Goal: Task Accomplishment & Management: Use online tool/utility

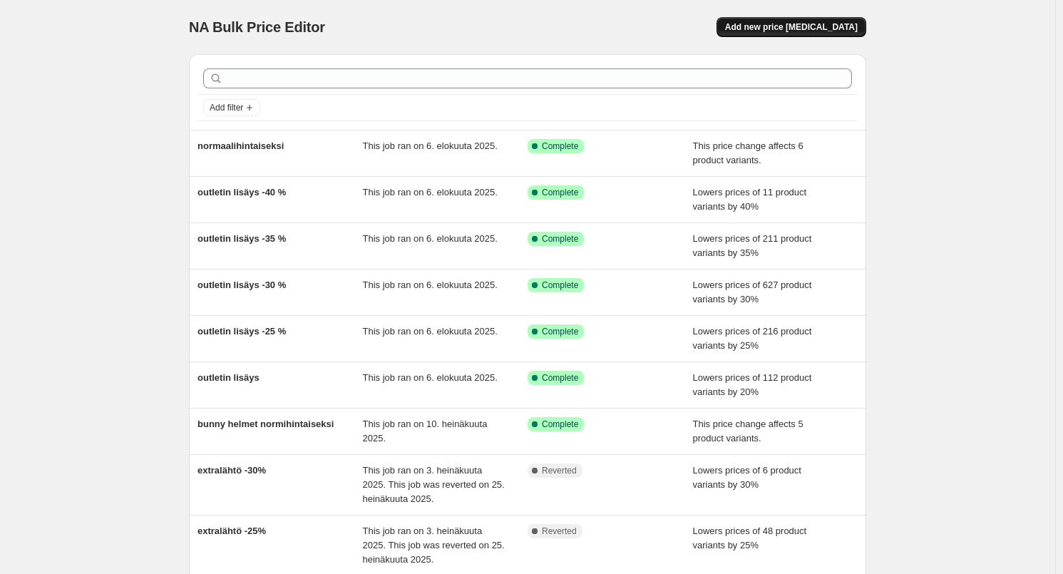
click at [784, 23] on span "Add new price change job" at bounding box center [791, 26] width 133 height 11
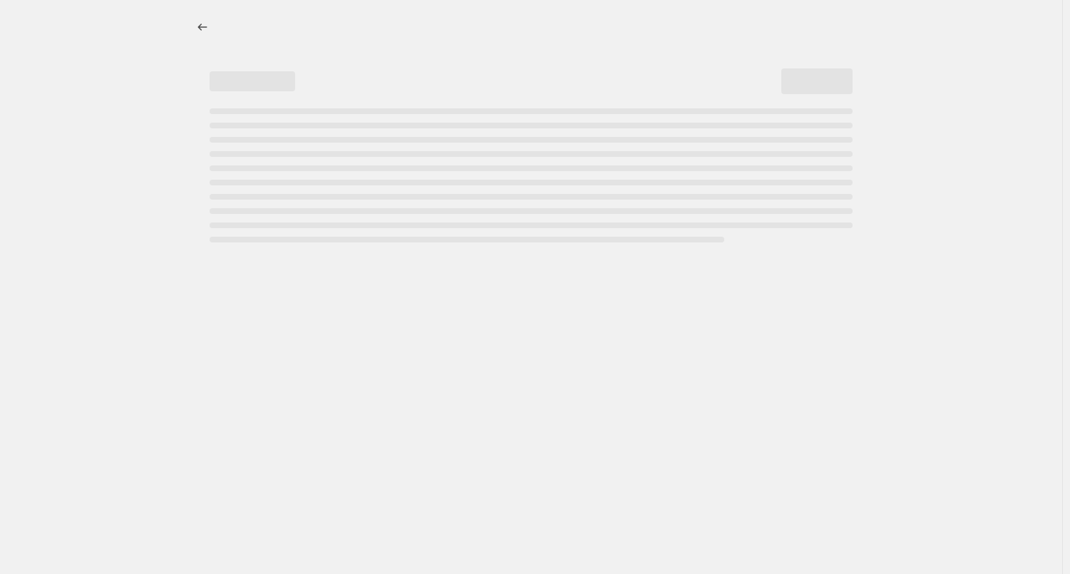
select select "percentage"
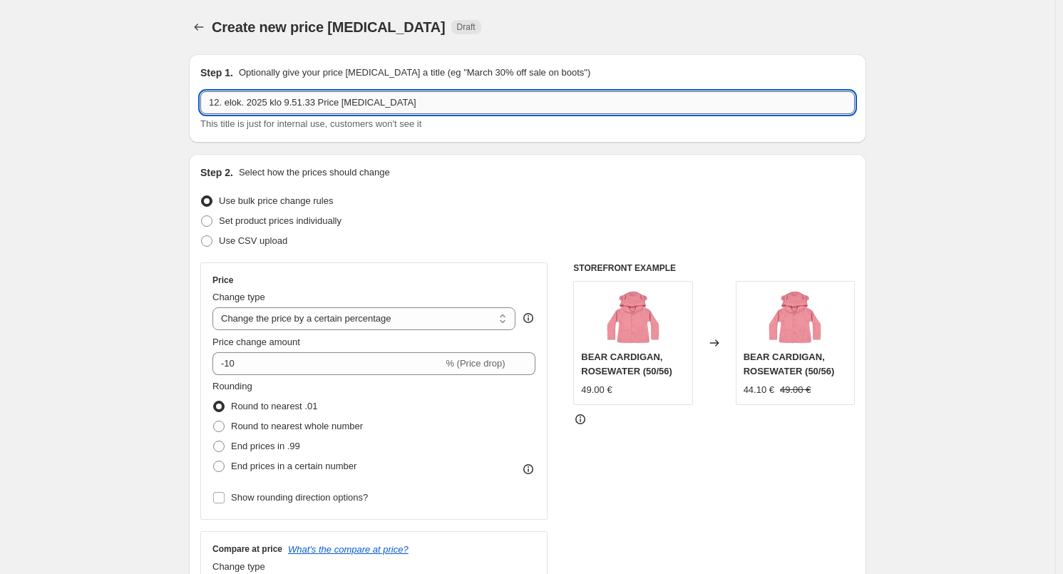
click at [270, 96] on input "12. elok. 2025 klo 9.51.33 Price change job" at bounding box center [527, 102] width 655 height 23
type input "teddy outlet"
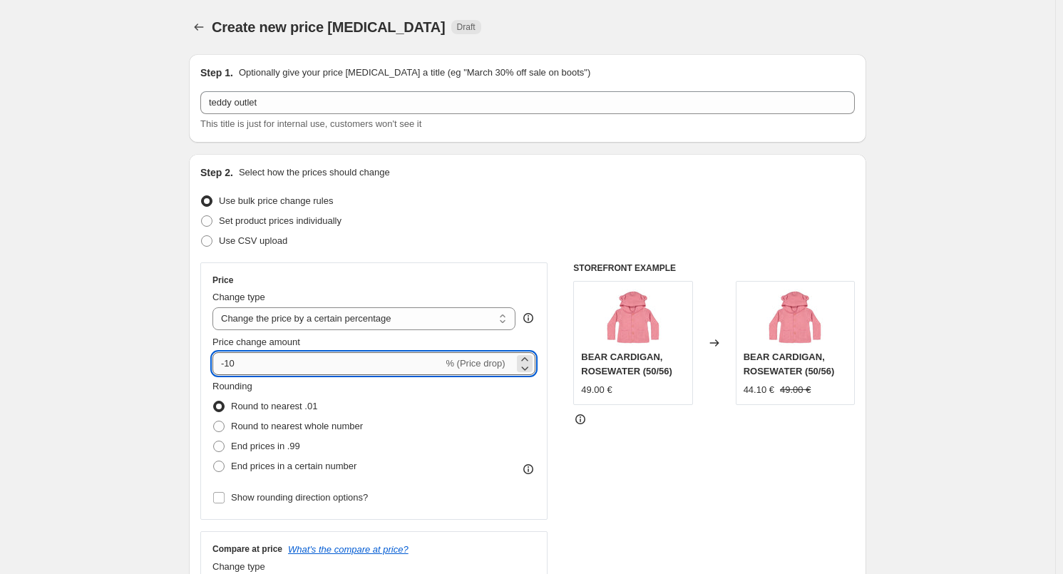
click at [267, 373] on input "-10" at bounding box center [327, 363] width 230 height 23
type input "-1"
type input "-40"
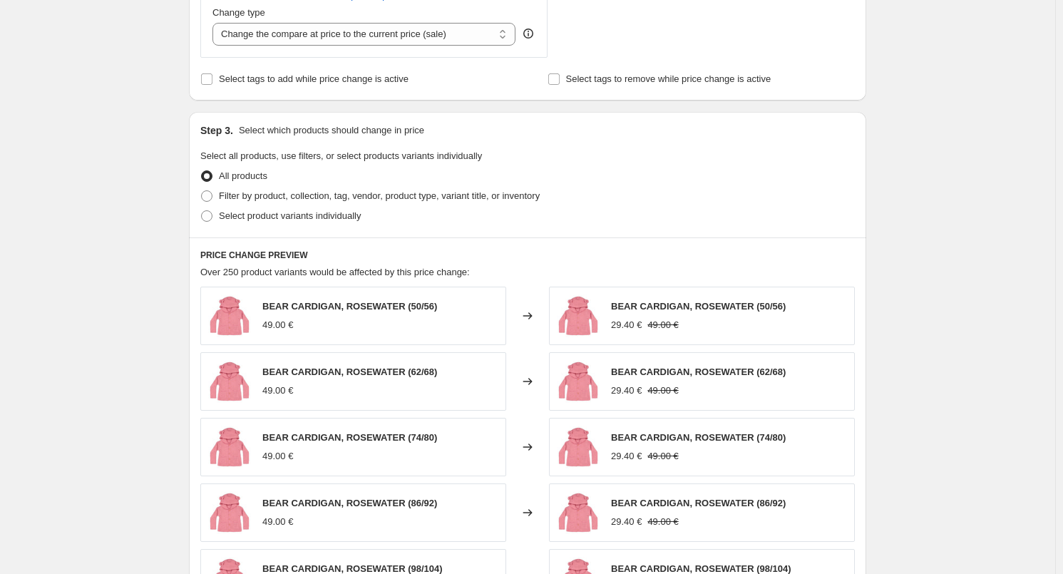
scroll to position [642, 0]
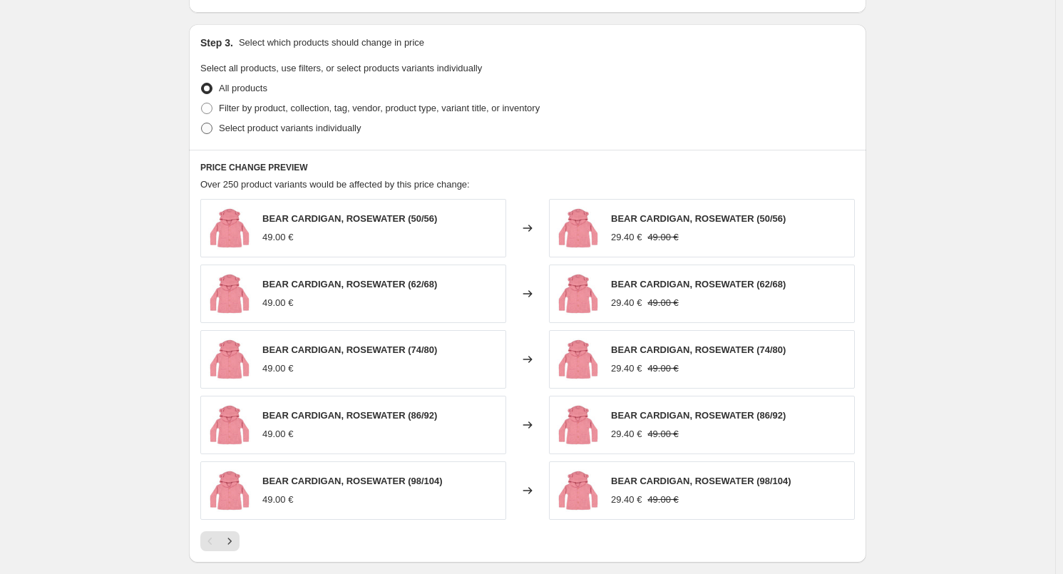
click at [339, 124] on span "Select product variants individually" at bounding box center [290, 128] width 142 height 11
click at [202, 123] on input "Select product variants individually" at bounding box center [201, 123] width 1 height 1
radio input "true"
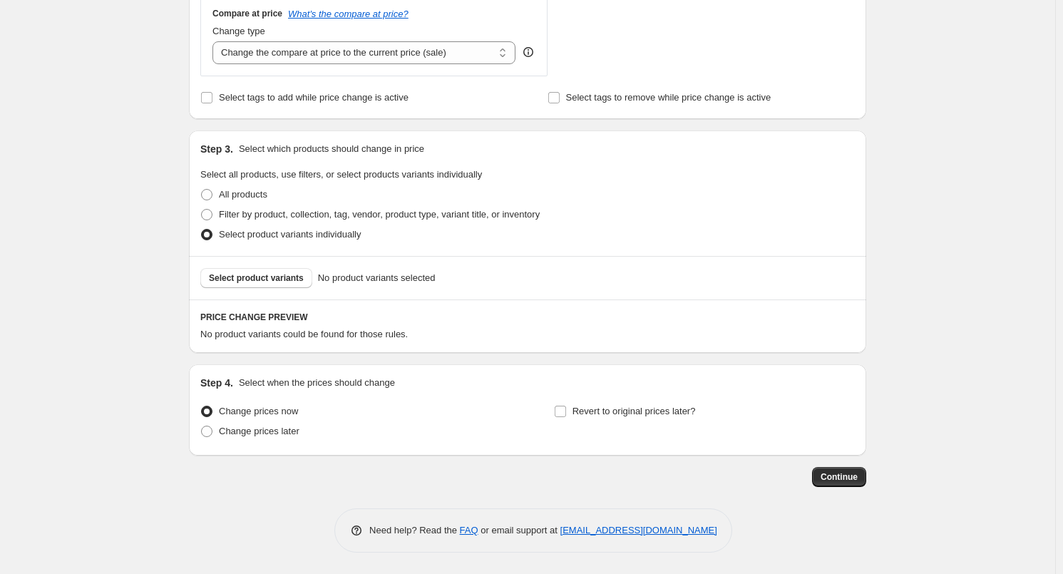
scroll to position [535, 0]
click at [237, 266] on div "Select product variants No product variants selected" at bounding box center [527, 278] width 677 height 43
click at [237, 273] on span "Select product variants" at bounding box center [256, 278] width 95 height 11
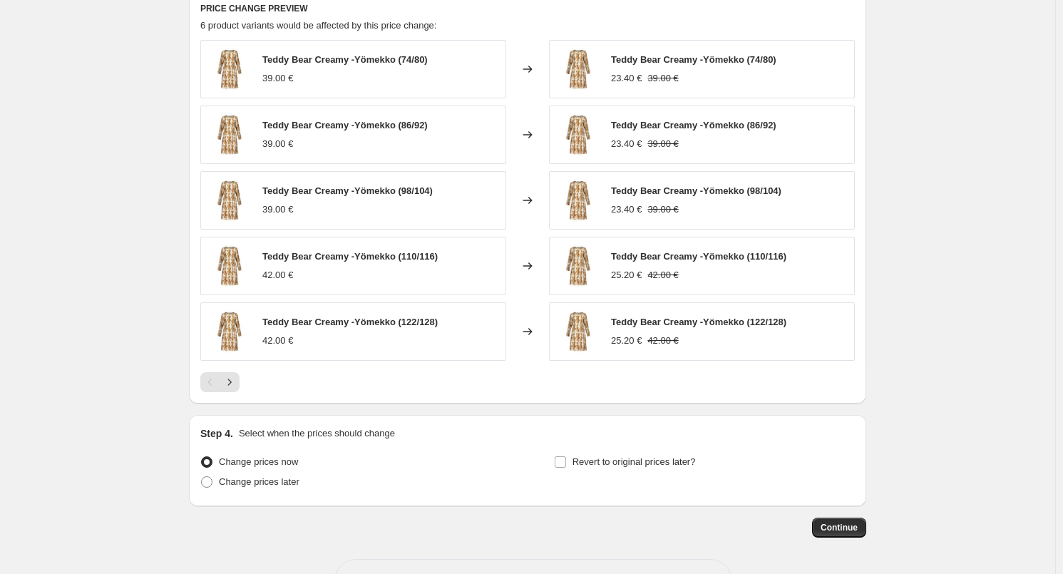
scroll to position [893, 0]
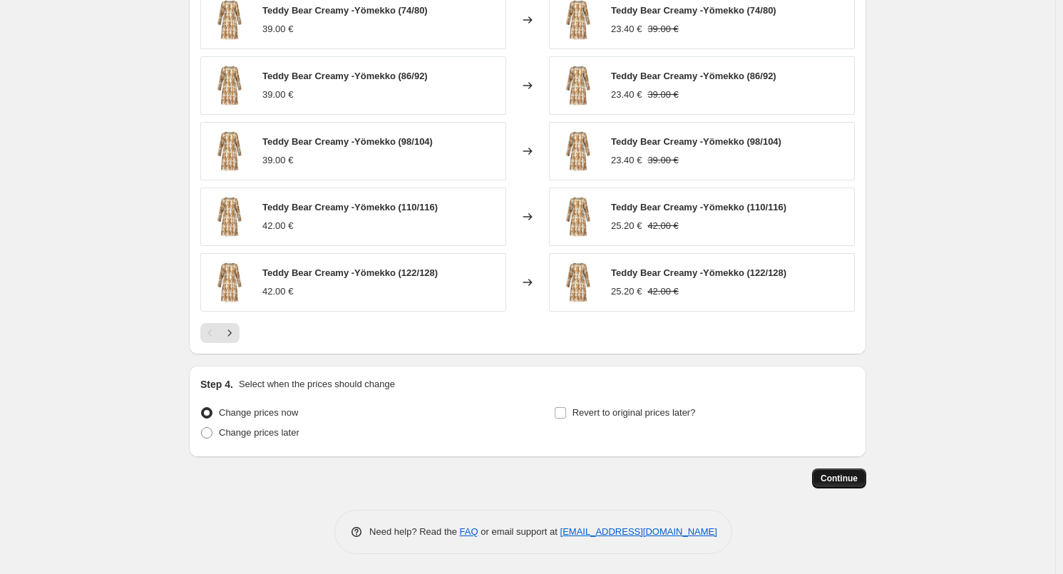
click at [864, 481] on button "Continue" at bounding box center [839, 478] width 54 height 20
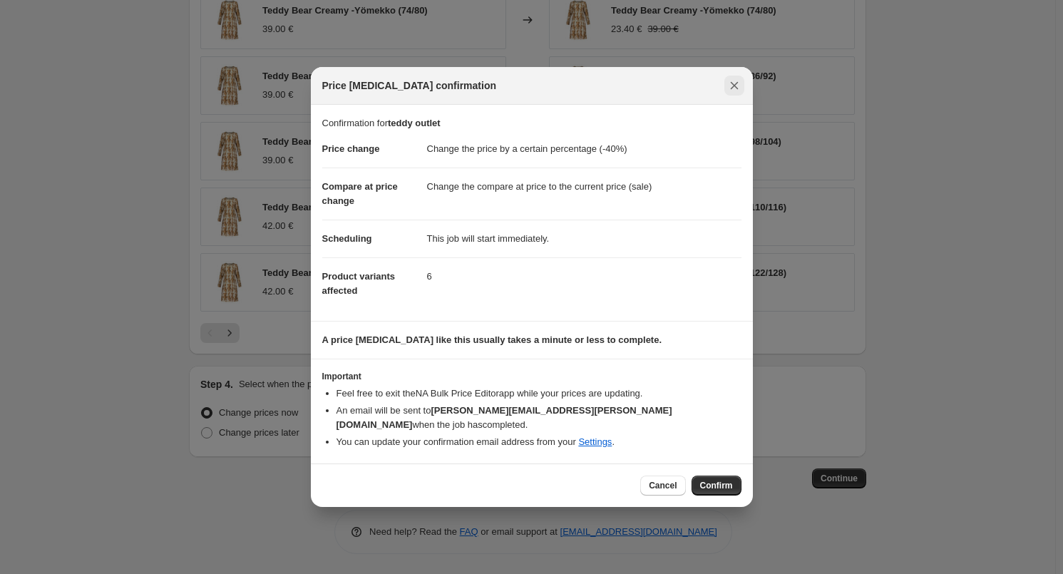
click at [729, 93] on icon "Close" at bounding box center [734, 85] width 14 height 14
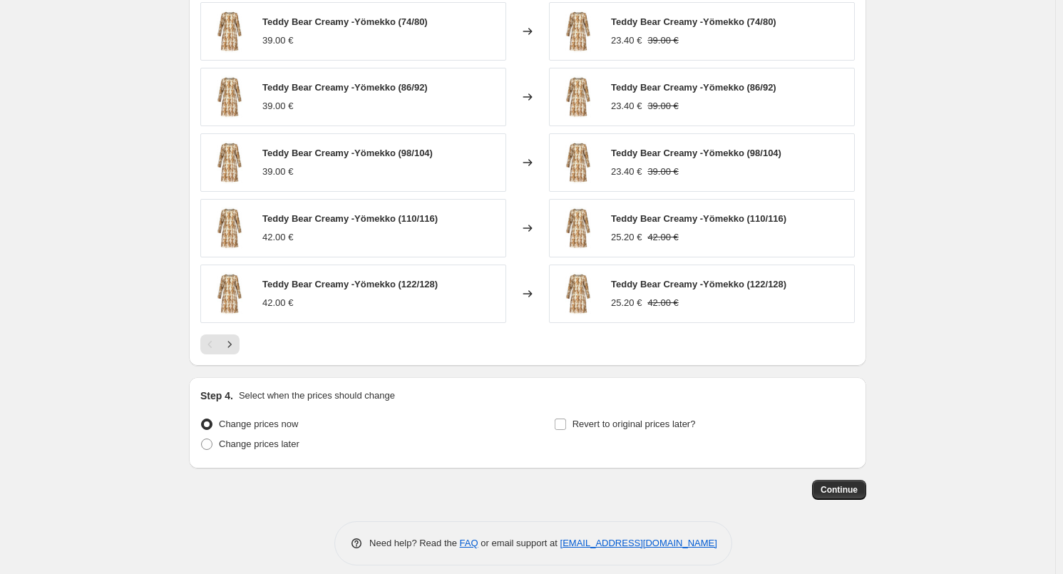
scroll to position [893, 0]
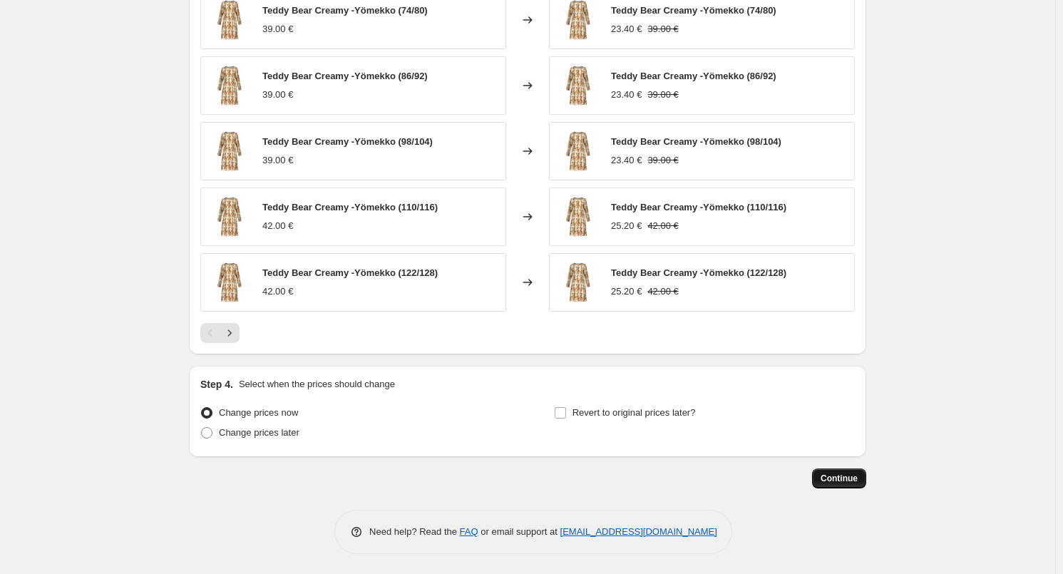
click at [849, 476] on span "Continue" at bounding box center [839, 478] width 37 height 11
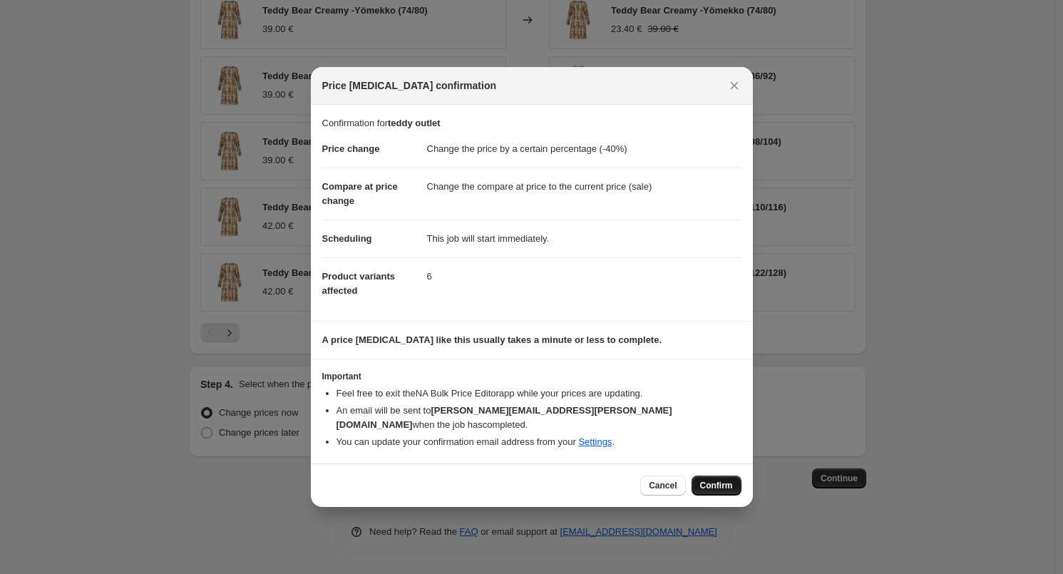
click at [722, 480] on span "Confirm" at bounding box center [716, 485] width 33 height 11
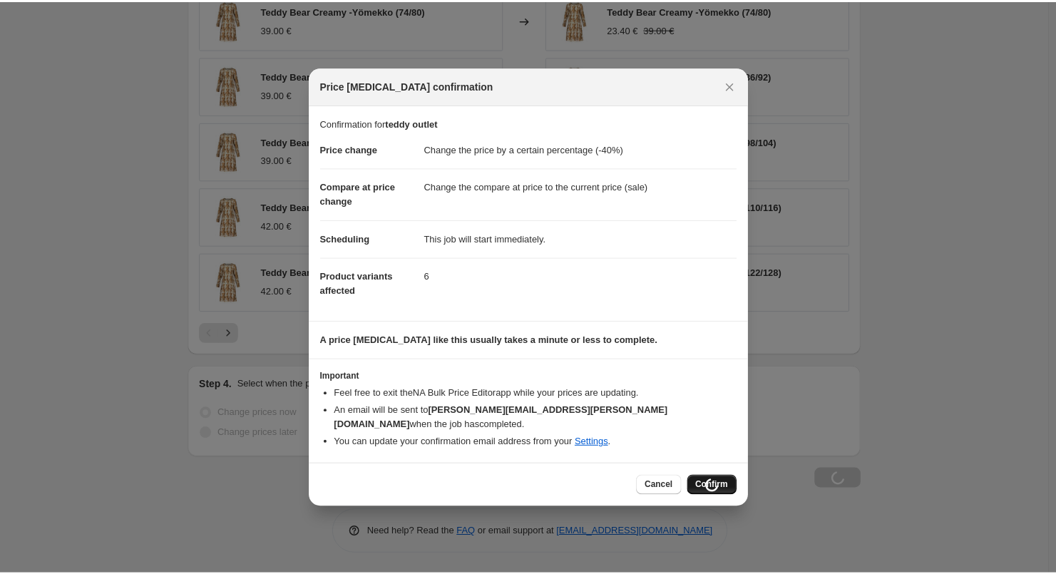
scroll to position [893, 0]
